Goal: Find specific page/section: Find specific page/section

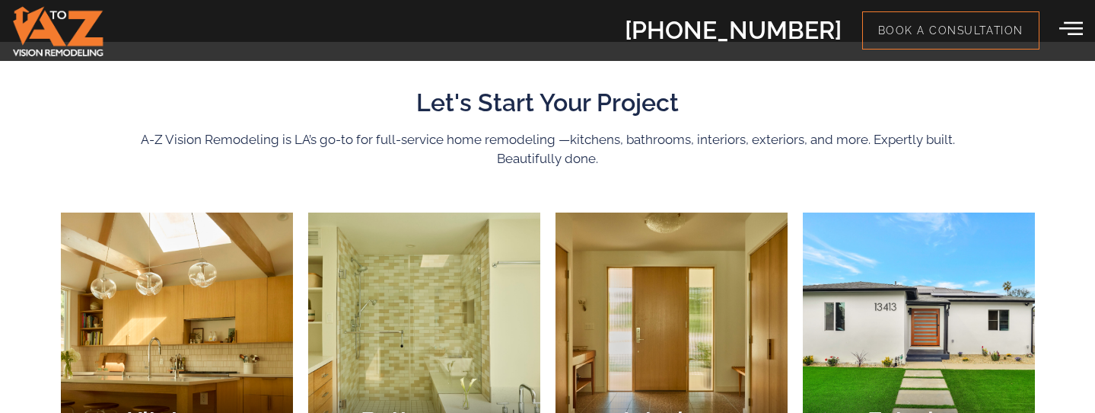
scroll to position [602, 0]
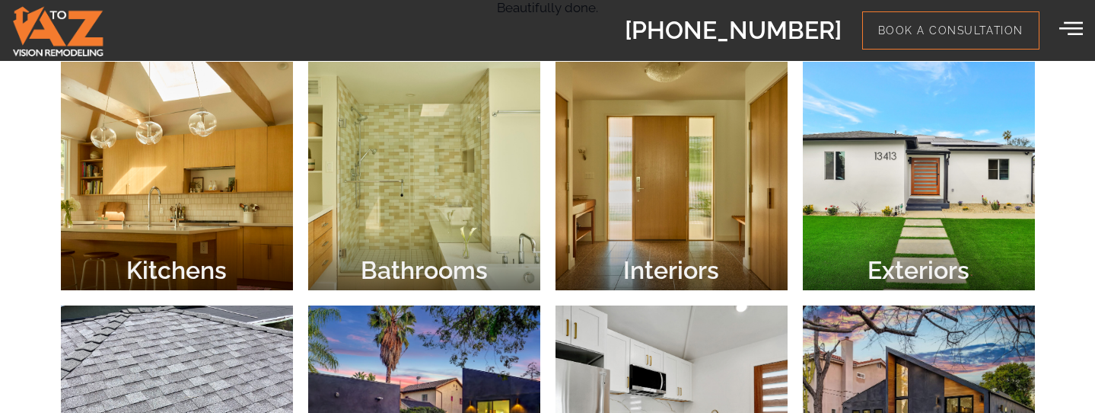
click at [252, 214] on div at bounding box center [177, 176] width 232 height 228
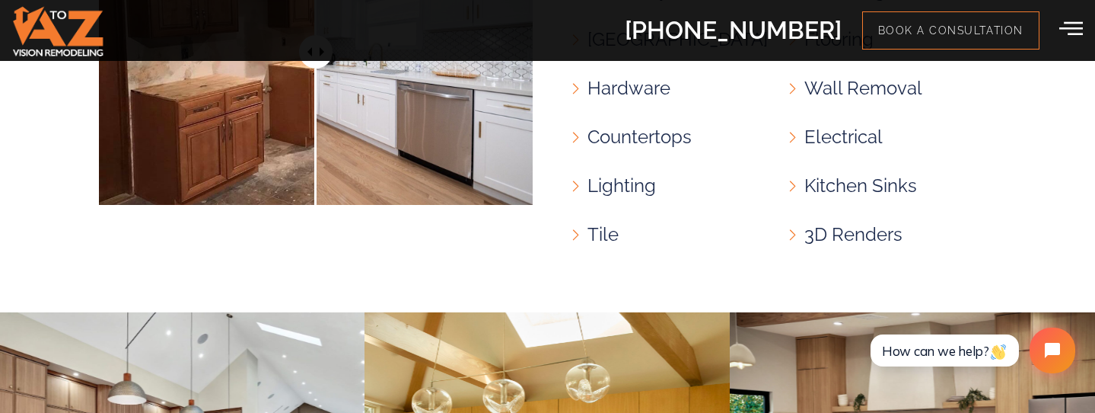
scroll to position [1517, 0]
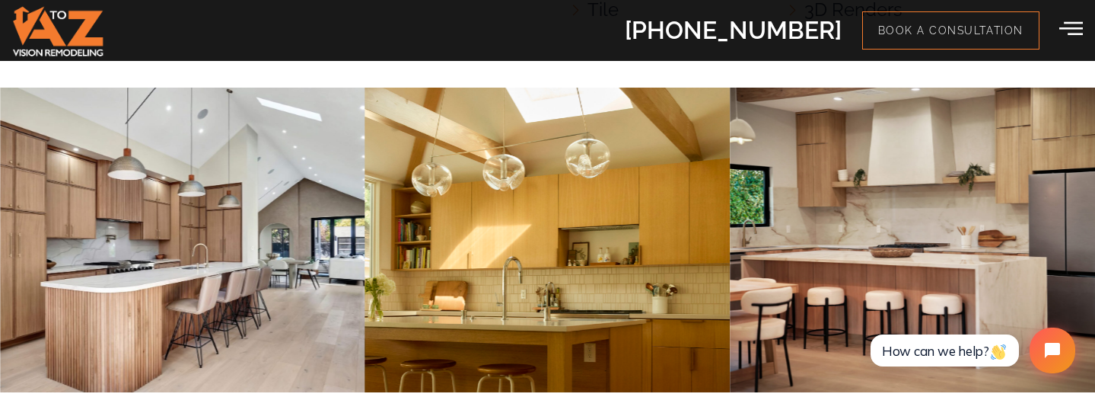
click at [335, 222] on img "2 / 7" at bounding box center [182, 240] width 365 height 304
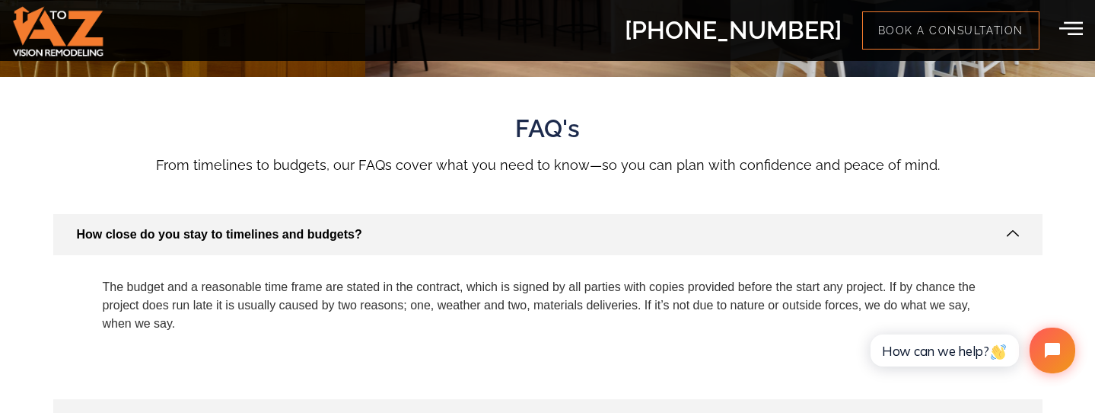
scroll to position [2112, 0]
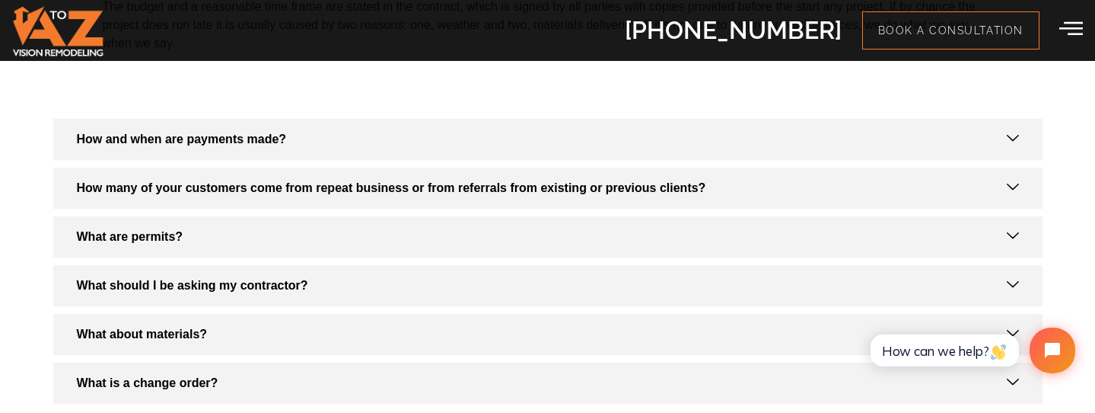
click at [1077, 22] on icon at bounding box center [1072, 28] width 24 height 24
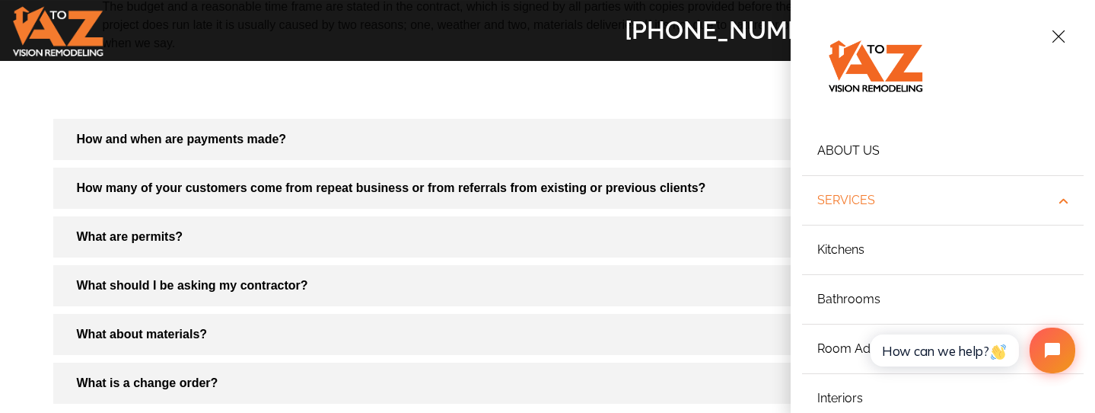
click at [849, 199] on link "Services" at bounding box center [943, 200] width 282 height 49
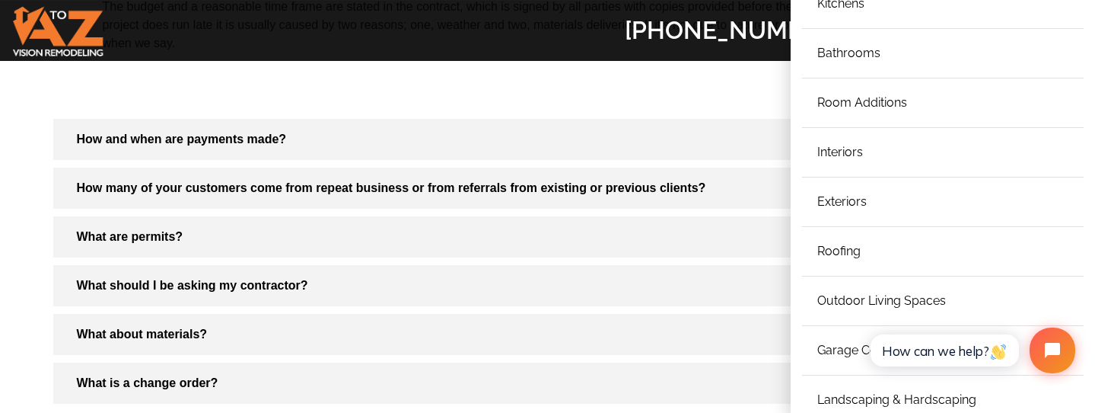
scroll to position [247, 0]
click at [849, 201] on link "Exteriors" at bounding box center [943, 201] width 282 height 49
